Goal: Complete application form: Complete application form

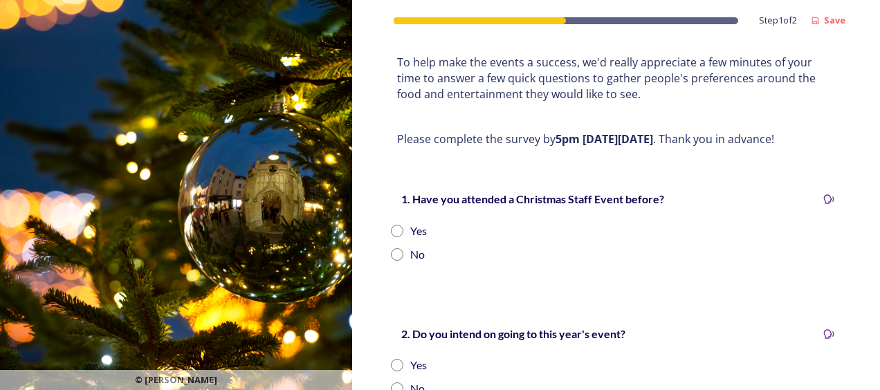
scroll to position [208, 0]
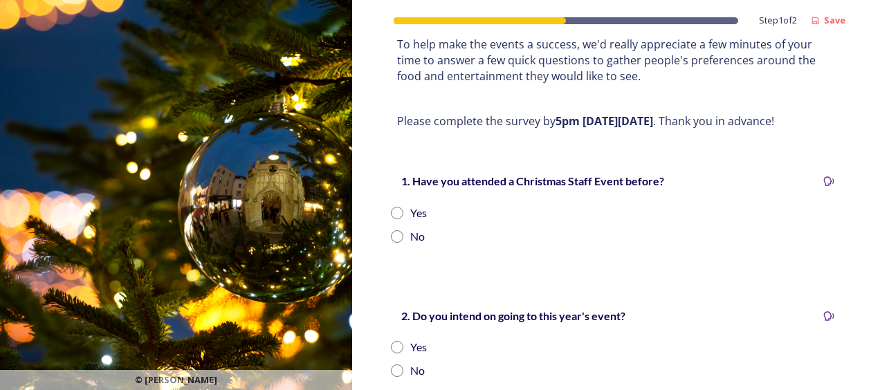
click at [397, 211] on input "radio" at bounding box center [397, 213] width 12 height 12
radio input "true"
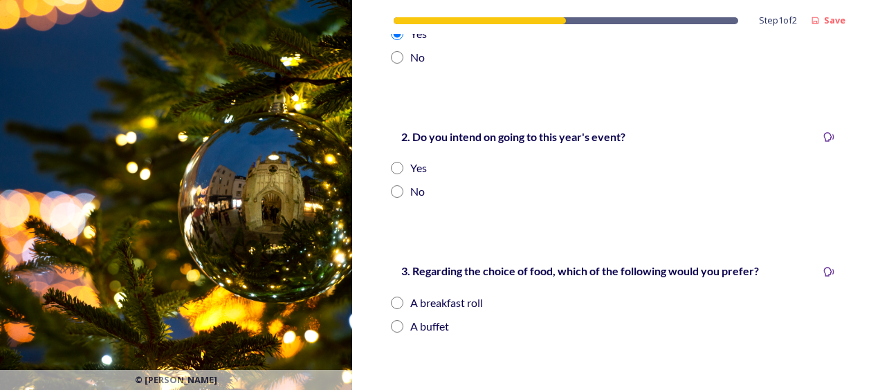
scroll to position [415, 0]
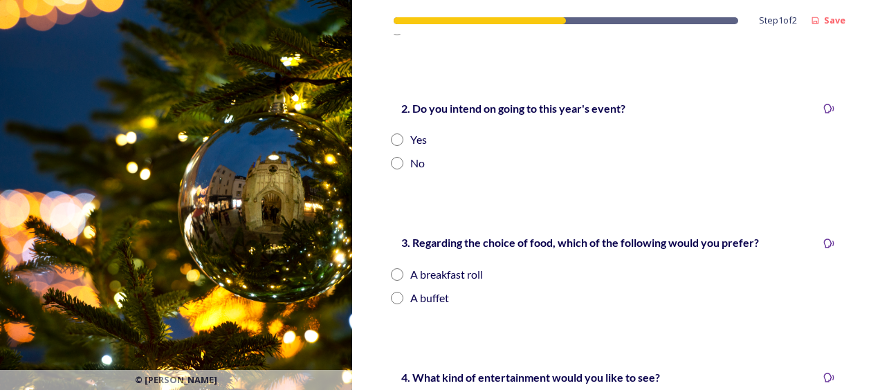
click at [396, 138] on input "radio" at bounding box center [397, 140] width 12 height 12
radio input "true"
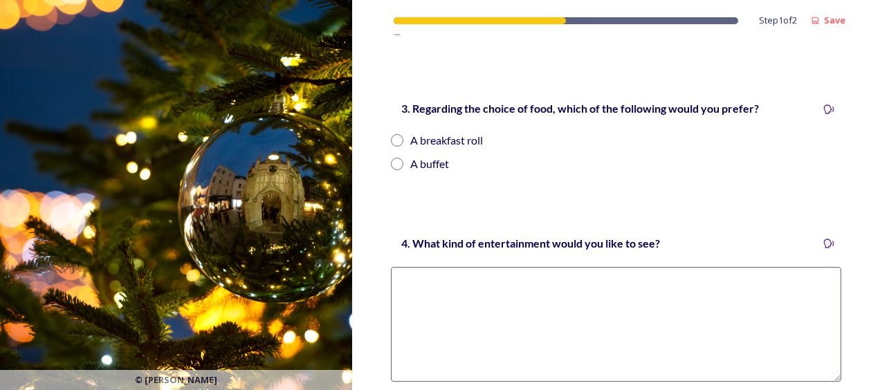
scroll to position [553, 0]
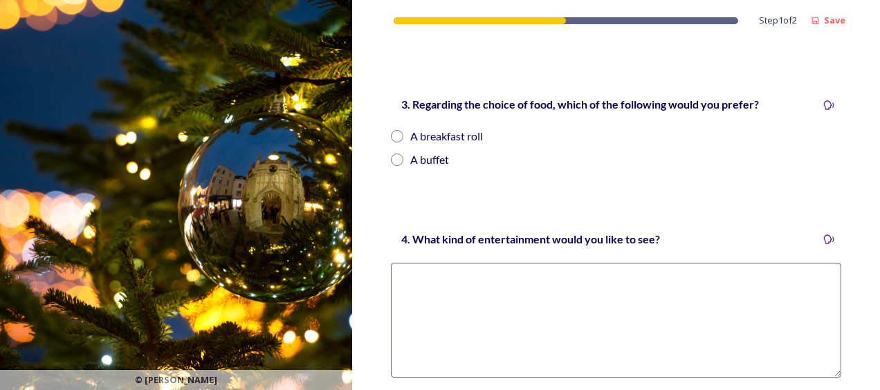
click at [393, 134] on input "radio" at bounding box center [397, 136] width 12 height 12
radio input "true"
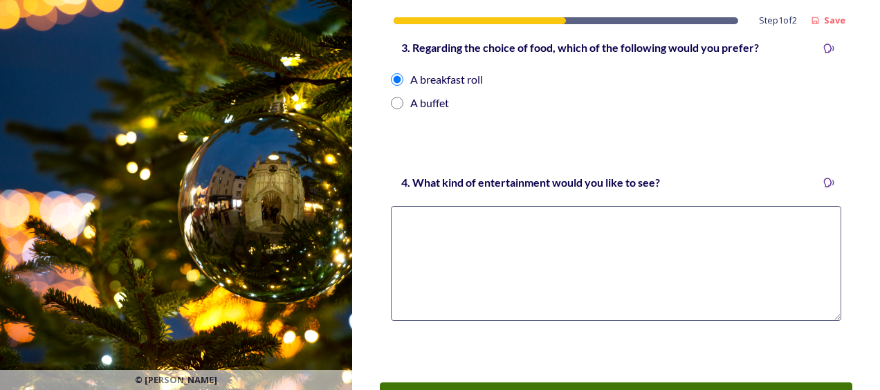
scroll to position [692, 0]
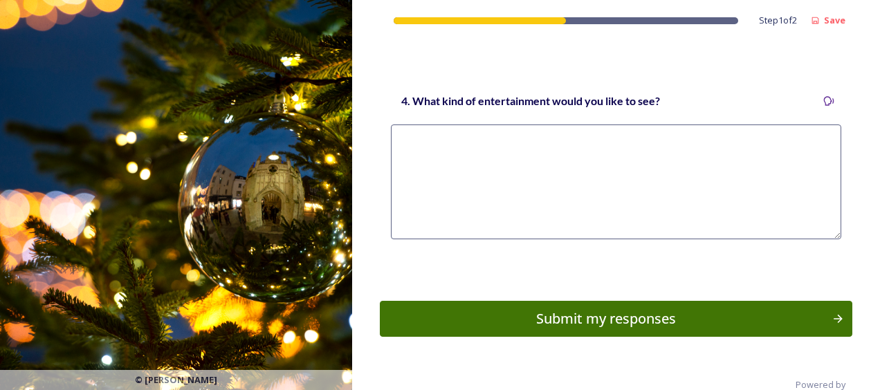
click at [515, 140] on textarea at bounding box center [616, 182] width 450 height 115
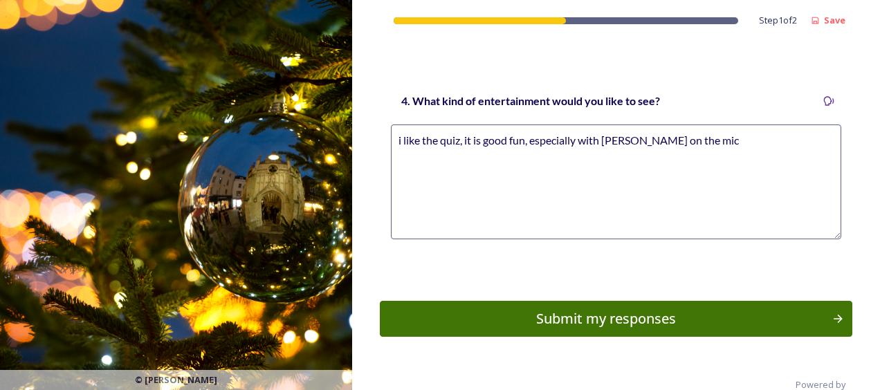
click at [400, 138] on textarea "i like the quiz, it is good fun, especially with [PERSON_NAME] on the mic" at bounding box center [616, 182] width 450 height 115
click at [732, 138] on textarea "I like the quiz, it is good fun, especially with [PERSON_NAME] on the mic" at bounding box center [616, 182] width 450 height 115
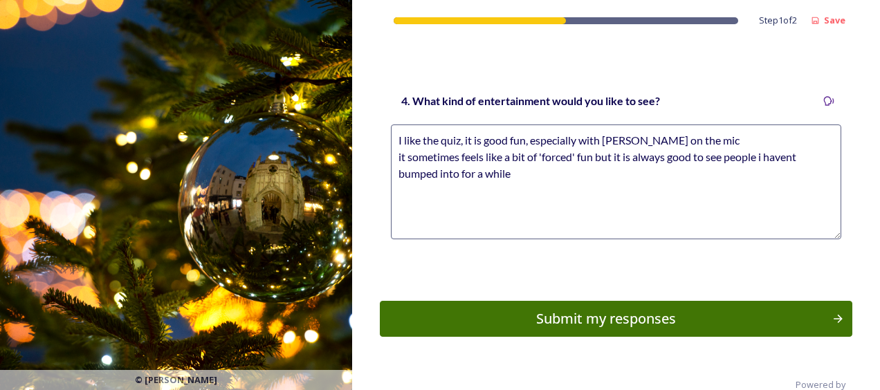
click at [794, 159] on textarea "I like the quiz, it is good fun, especially with [PERSON_NAME] on the mic it so…" at bounding box center [616, 182] width 450 height 115
drag, startPoint x: 617, startPoint y: 157, endPoint x: 746, endPoint y: 102, distance: 139.8
click at [618, 157] on textarea "I like the quiz, it is good fun, especially with [PERSON_NAME] on the mic it so…" at bounding box center [616, 182] width 450 height 115
click at [623, 158] on textarea "I like the quiz, it is good fun, especially with [PERSON_NAME] on the mic it so…" at bounding box center [616, 182] width 450 height 115
click at [706, 170] on textarea "I like the quiz, it is good fun, especially with [PERSON_NAME] on the mic it so…" at bounding box center [616, 182] width 450 height 115
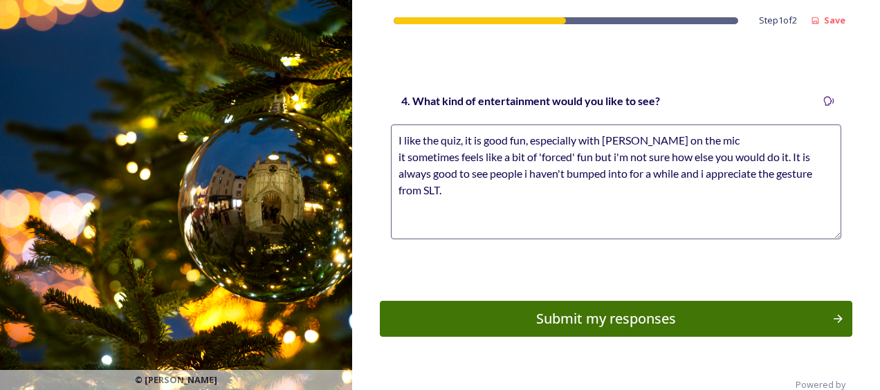
click at [401, 154] on textarea "I like the quiz, it is good fun, especially with [PERSON_NAME] on the mic it so…" at bounding box center [616, 182] width 450 height 115
click at [453, 185] on textarea "I like the quiz, it is good fun, especially with [PERSON_NAME] on the mic It so…" at bounding box center [616, 182] width 450 height 115
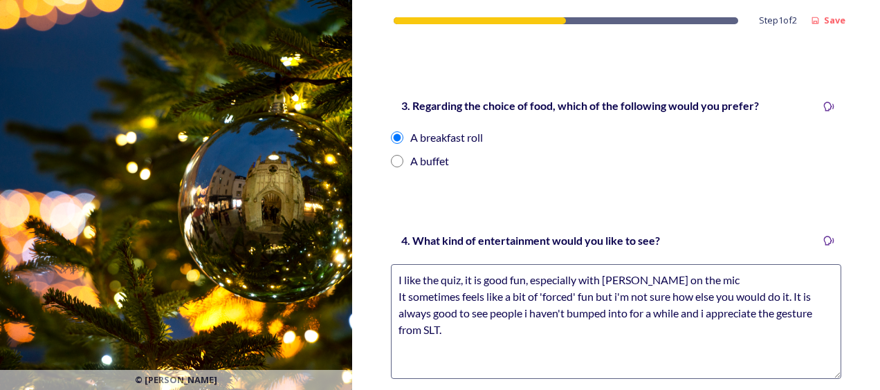
scroll to position [553, 0]
type textarea "I like the quiz, it is good fun, especially with [PERSON_NAME] on the mic It so…"
click at [396, 158] on input "radio" at bounding box center [397, 160] width 12 height 12
radio input "true"
click at [392, 134] on input "radio" at bounding box center [397, 136] width 12 height 12
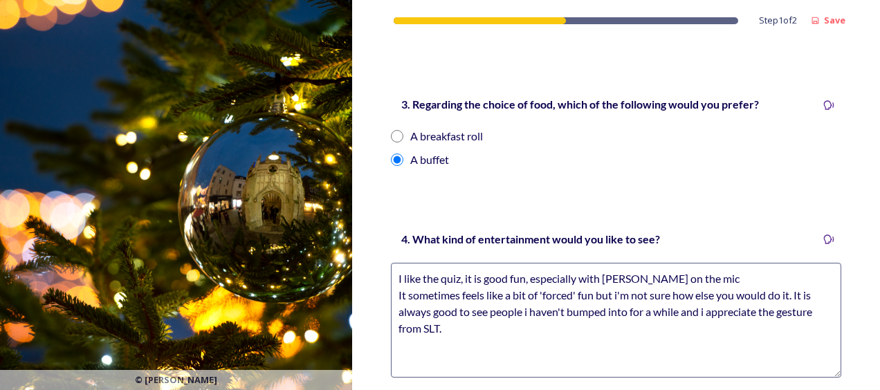
radio input "true"
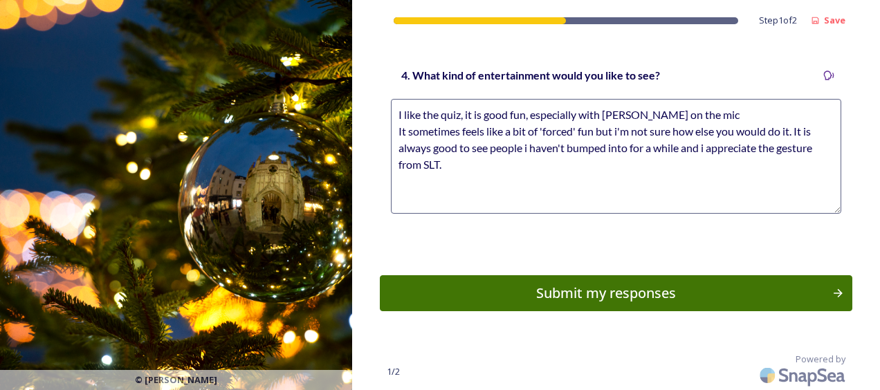
click at [497, 166] on textarea "I like the quiz, it is good fun, especially with [PERSON_NAME] on the mic It so…" at bounding box center [616, 156] width 450 height 115
click at [447, 163] on textarea "I like the quiz, it is good fun, especially with [PERSON_NAME] on the mic It so…" at bounding box center [616, 156] width 450 height 115
drag, startPoint x: 673, startPoint y: 165, endPoint x: 649, endPoint y: 163, distance: 24.3
click at [649, 163] on textarea "I like the quiz, it is good fun, especially with [PERSON_NAME] on the mic It so…" at bounding box center [616, 156] width 450 height 115
click at [731, 164] on textarea "I like the quiz, it is good fun, especially with [PERSON_NAME] on the mic It so…" at bounding box center [616, 156] width 450 height 115
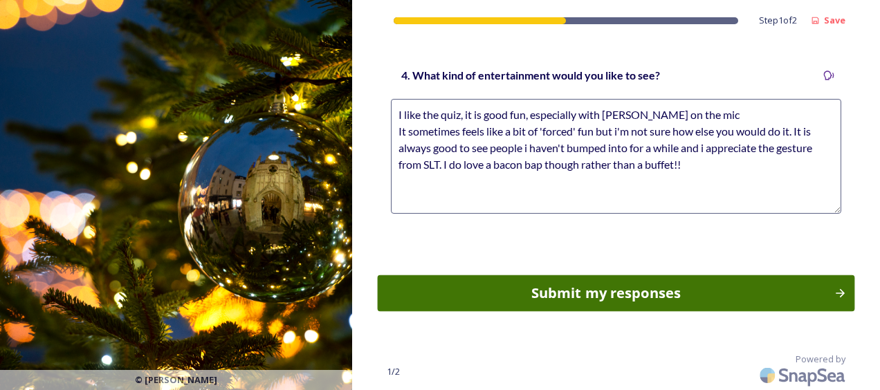
type textarea "I like the quiz, it is good fun, especially with [PERSON_NAME] on the mic It so…"
click at [581, 285] on div "Submit my responses" at bounding box center [605, 293] width 441 height 21
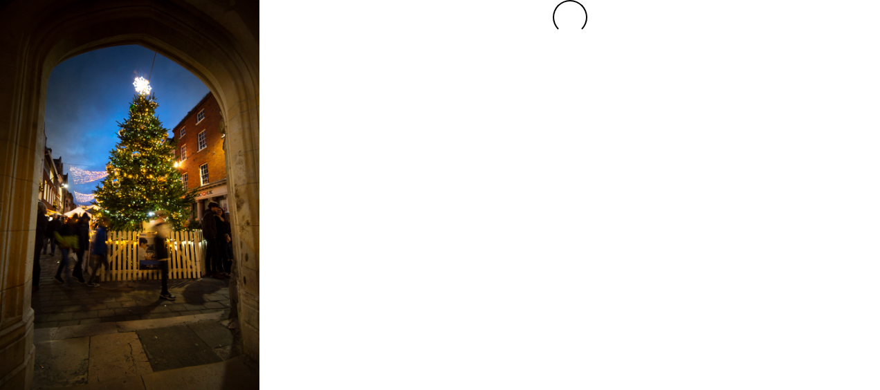
scroll to position [0, 0]
